Goal: Transaction & Acquisition: Book appointment/travel/reservation

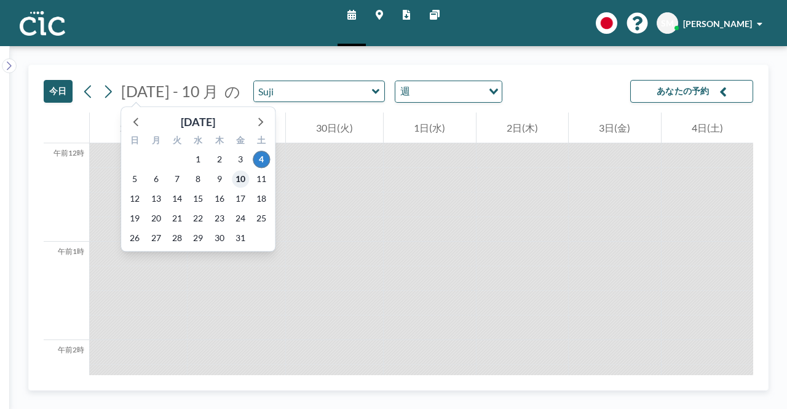
click at [245, 184] on span "10" at bounding box center [240, 178] width 17 height 17
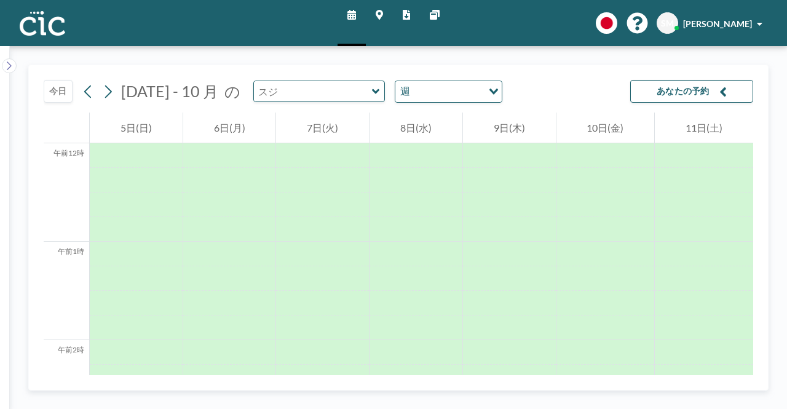
click at [321, 93] on input "text" at bounding box center [313, 91] width 118 height 20
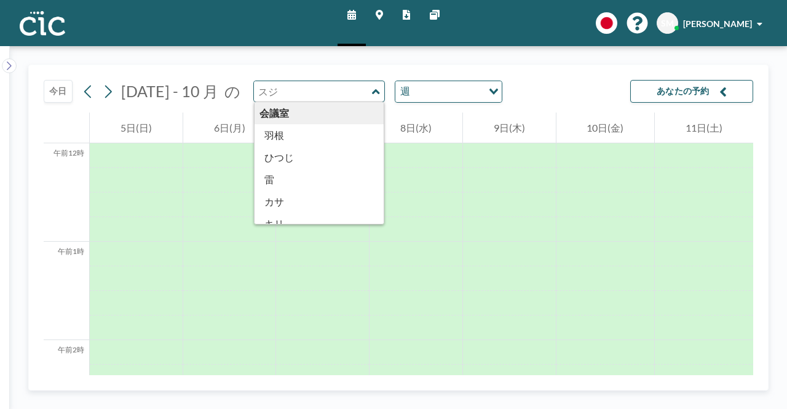
click at [321, 93] on input "text" at bounding box center [313, 91] width 118 height 20
type input "Suji"
click at [379, 71] on div "[DATE] [DATE] - 10 月 の [PERSON_NAME] 会議室 羽根 ひつじ 雷 カサ キリ クモリ マダラ [PERSON_NAME] サ…" at bounding box center [399, 88] width 710 height 47
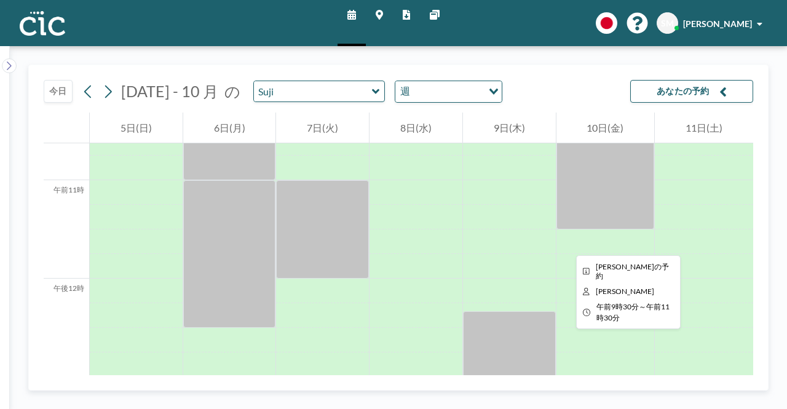
scroll to position [1107, 0]
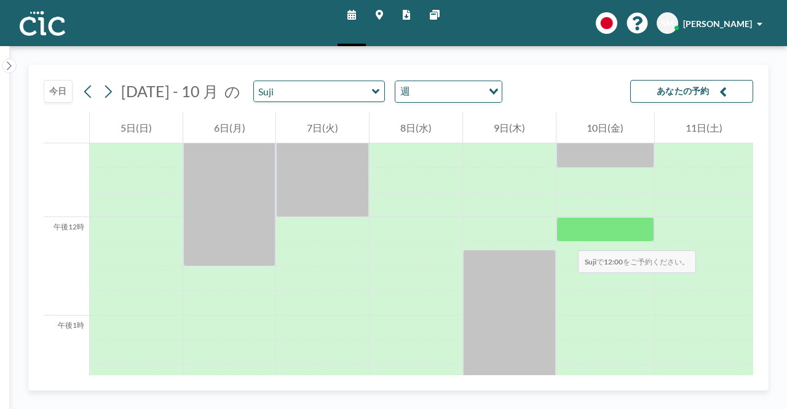
click at [566, 238] on div at bounding box center [605, 229] width 98 height 25
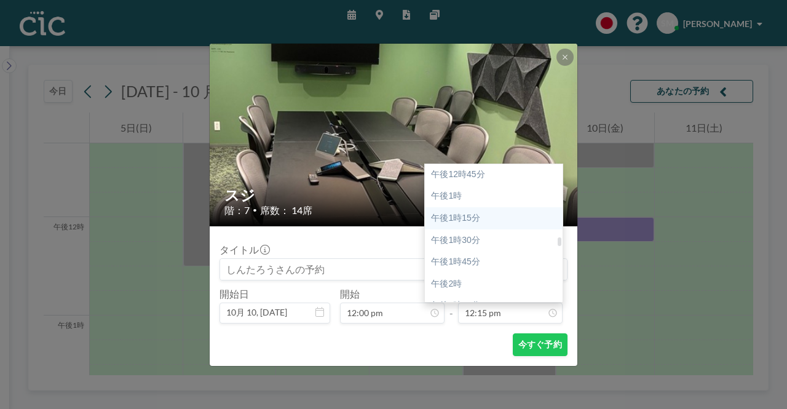
scroll to position [1134, 0]
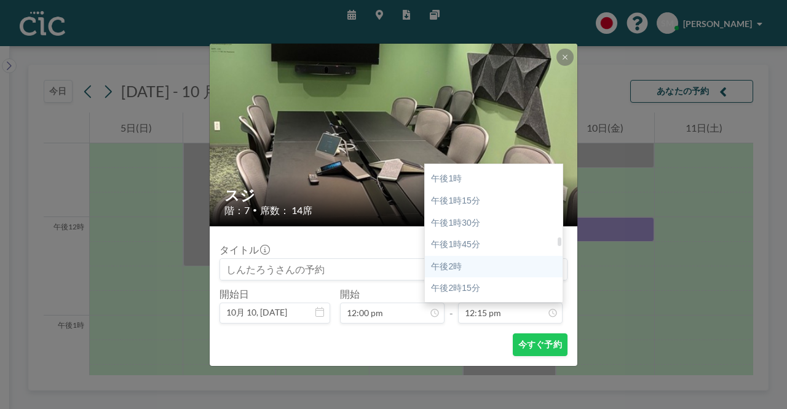
click at [509, 263] on div "午後2時" at bounding box center [497, 267] width 144 height 22
type input "02:00 pm"
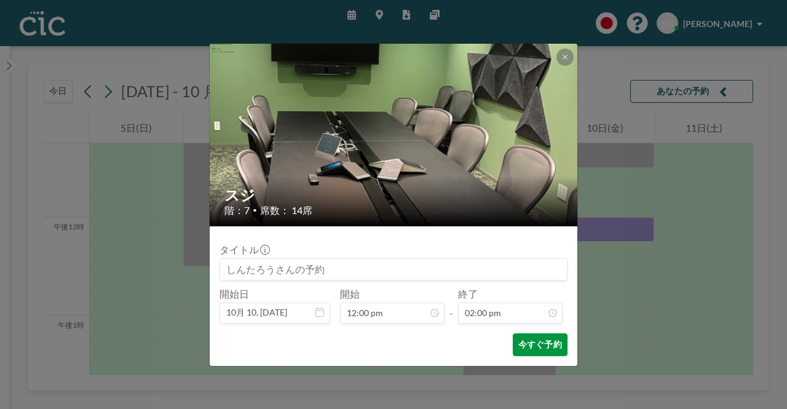
click at [523, 344] on font "今すぐ予約" at bounding box center [540, 344] width 44 height 10
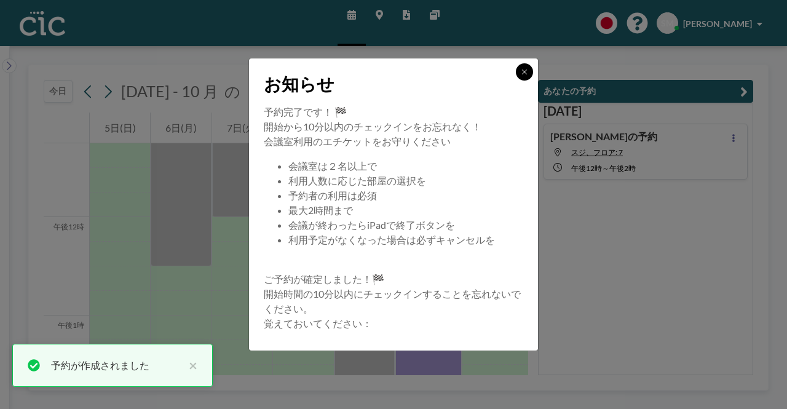
click at [523, 76] on icon at bounding box center [524, 71] width 7 height 7
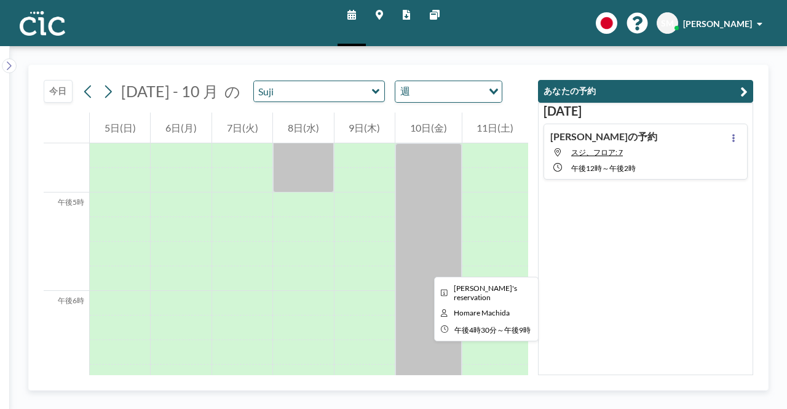
scroll to position [1599, 0]
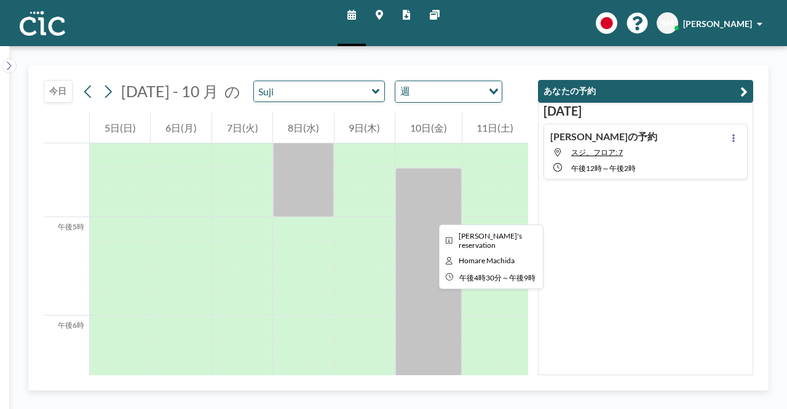
click at [429, 213] on div at bounding box center [428, 389] width 66 height 443
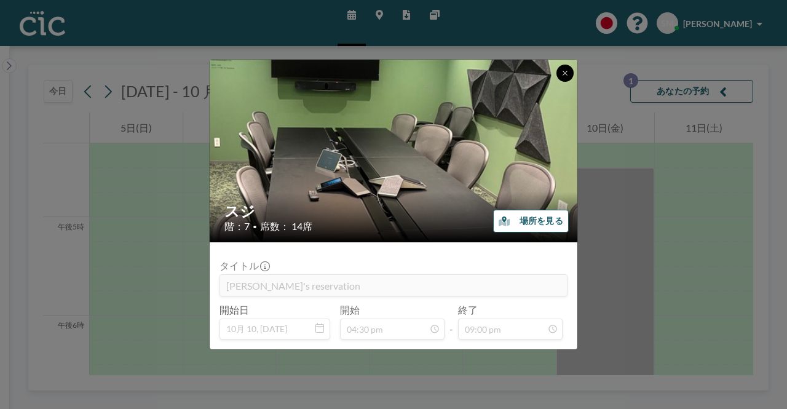
click at [569, 73] on button at bounding box center [564, 73] width 17 height 17
